Goal: Use online tool/utility: Utilize a website feature to perform a specific function

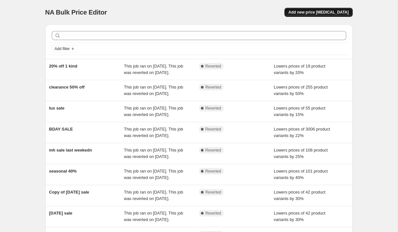
click at [302, 12] on span "Add new price [MEDICAL_DATA]" at bounding box center [318, 12] width 60 height 5
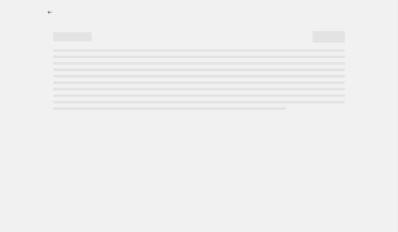
select select "percentage"
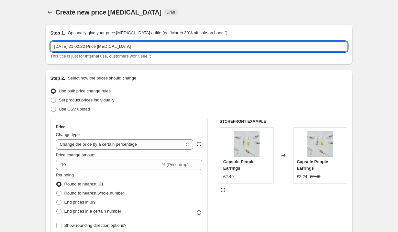
click at [91, 46] on input "[DATE] 21:02:22 Price [MEDICAL_DATA]" at bounding box center [198, 46] width 297 height 10
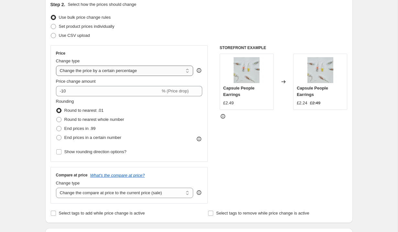
scroll to position [106, 0]
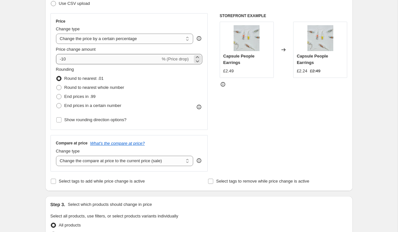
type input "50% off last chance"
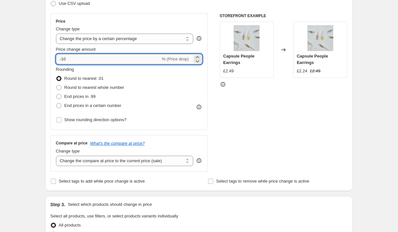
click at [77, 62] on input "-10" at bounding box center [108, 59] width 105 height 10
type input "-1"
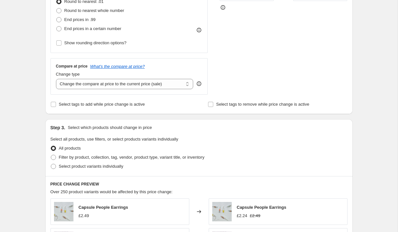
scroll to position [168, 0]
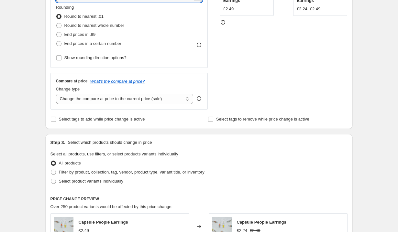
type input "-50"
click at [27, 84] on div "Create new price [MEDICAL_DATA]. This page is ready Create new price [MEDICAL_D…" at bounding box center [199, 155] width 398 height 647
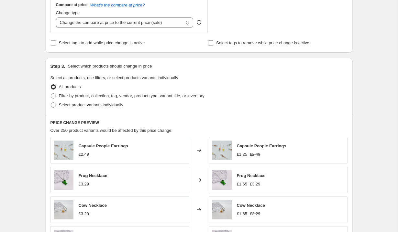
scroll to position [276, 0]
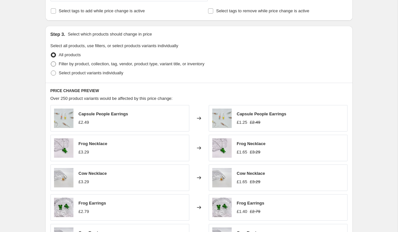
click at [93, 66] on span "Filter by product, collection, tag, vendor, product type, variant title, or inv…" at bounding box center [132, 64] width 146 height 6
click at [51, 62] on input "Filter by product, collection, tag, vendor, product type, variant title, or inv…" at bounding box center [51, 61] width 0 height 0
radio input "true"
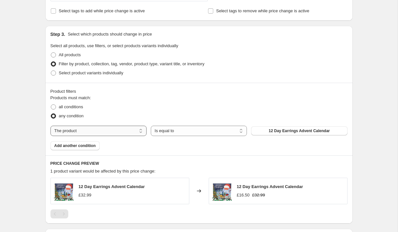
click at [100, 134] on select "The product The product's collection The product's tag The product's vendor The…" at bounding box center [98, 131] width 96 height 10
select select "tag"
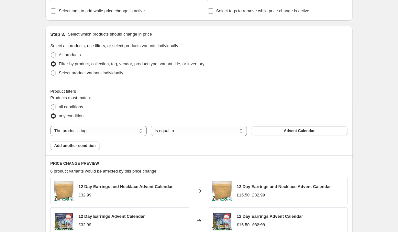
click at [292, 132] on span "Advent Calendar" at bounding box center [299, 131] width 31 height 5
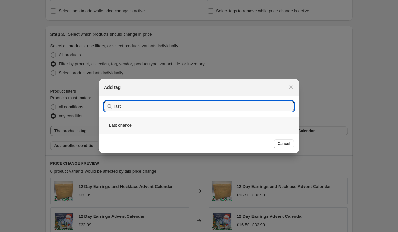
type input "last"
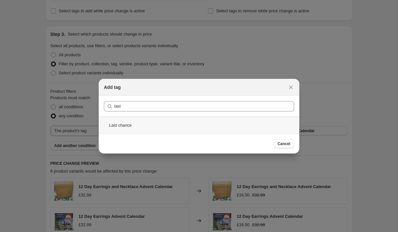
click at [212, 125] on div "Last chance" at bounding box center [199, 125] width 201 height 17
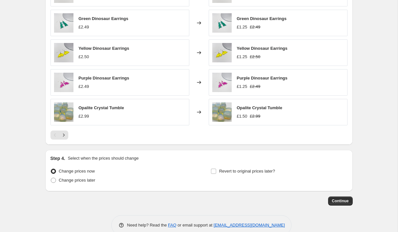
scroll to position [487, 0]
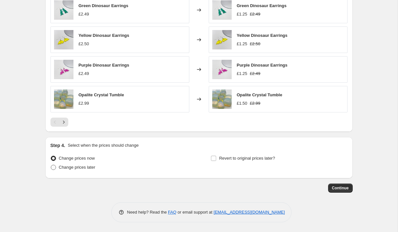
click at [87, 167] on span "Change prices later" at bounding box center [77, 167] width 37 height 5
click at [51, 165] on input "Change prices later" at bounding box center [51, 165] width 0 height 0
radio input "true"
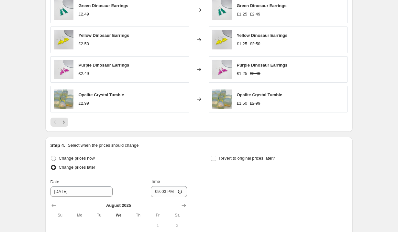
scroll to position [609, 0]
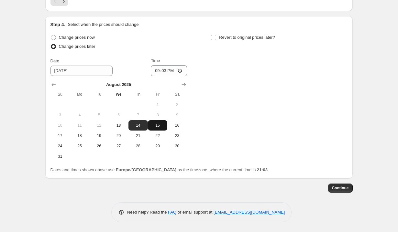
click at [156, 125] on span "15" at bounding box center [158, 125] width 14 height 5
type input "[DATE]"
click at [164, 70] on input "21:03" at bounding box center [169, 70] width 36 height 11
type input "00:01"
click at [226, 36] on span "Revert to original prices later?" at bounding box center [247, 37] width 56 height 5
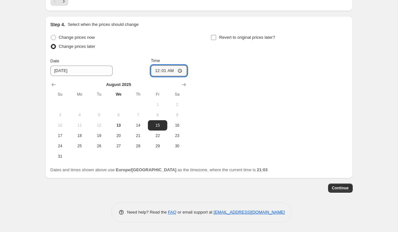
click at [216, 36] on input "Revert to original prices later?" at bounding box center [213, 37] width 5 height 5
checkbox input "true"
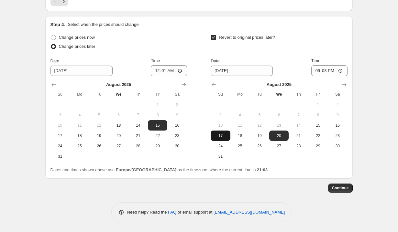
click at [227, 139] on button "17" at bounding box center [220, 136] width 19 height 10
type input "[DATE]"
click at [326, 69] on input "21:03" at bounding box center [329, 70] width 36 height 11
type input "23:59"
click at [335, 190] on span "Continue" at bounding box center [340, 188] width 17 height 5
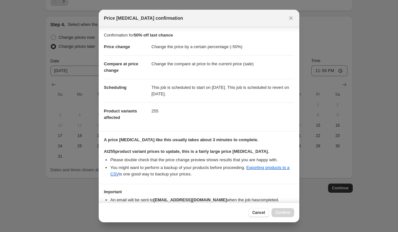
scroll to position [35, 0]
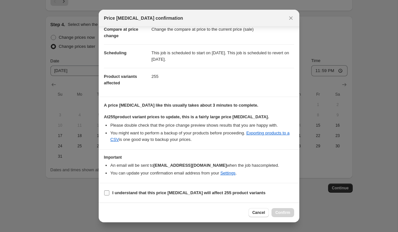
click at [243, 195] on b "I understand that this price [MEDICAL_DATA] will affect 255 product variants" at bounding box center [188, 193] width 153 height 5
click at [109, 195] on input "I understand that this price [MEDICAL_DATA] will affect 255 product variants" at bounding box center [106, 193] width 5 height 5
checkbox input "true"
click at [274, 210] on button "Confirm" at bounding box center [283, 212] width 23 height 9
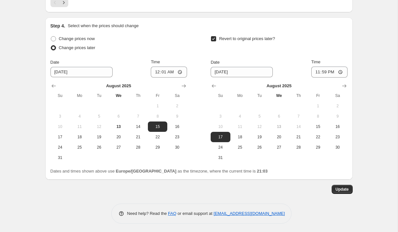
scroll to position [648, 0]
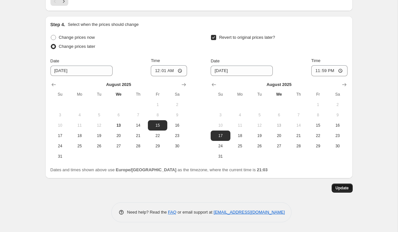
click at [341, 187] on span "Update" at bounding box center [342, 188] width 13 height 5
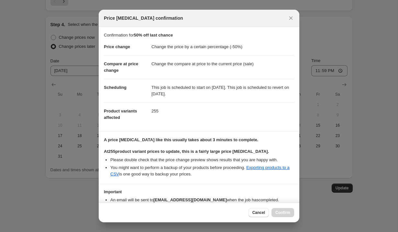
scroll to position [35, 0]
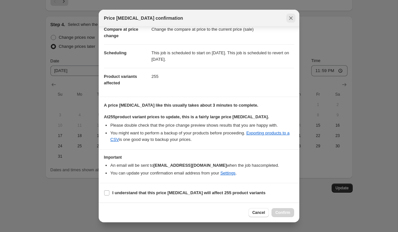
click at [290, 18] on icon "Close" at bounding box center [291, 18] width 6 height 6
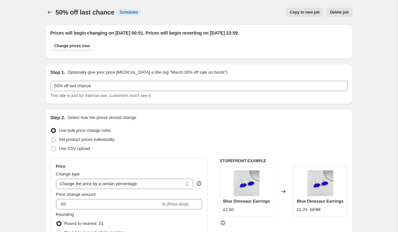
scroll to position [648, 0]
